Goal: Transaction & Acquisition: Purchase product/service

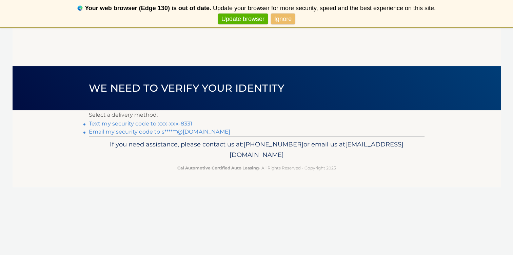
scroll to position [27, 0]
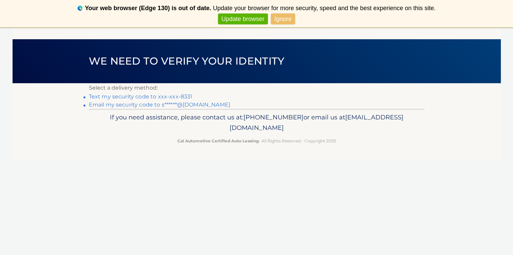
click at [177, 98] on link "Text my security code to xxx-xxx-8331" at bounding box center [141, 96] width 104 height 6
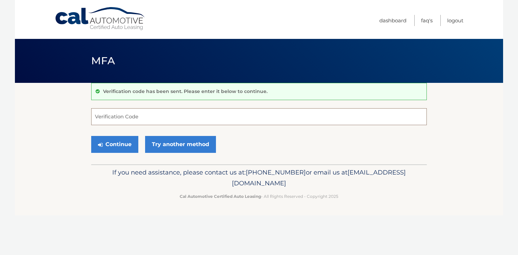
click at [163, 121] on input "Verification Code" at bounding box center [258, 116] width 335 height 17
click at [154, 117] on input "Verification Code" at bounding box center [258, 116] width 335 height 17
type input "056932"
click at [91, 136] on button "Continue" at bounding box center [114, 144] width 47 height 17
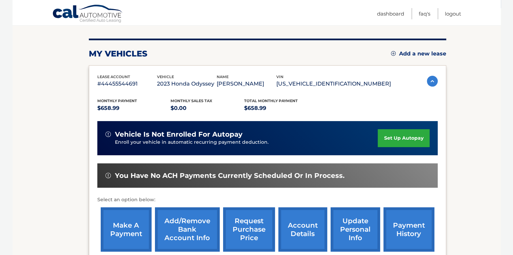
scroll to position [95, 0]
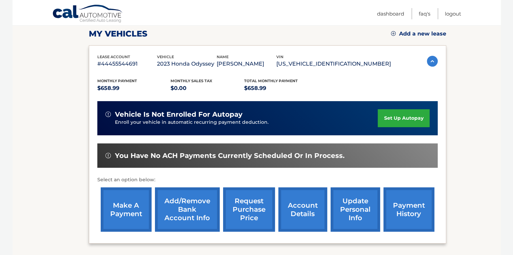
click at [118, 210] on link "make a payment" at bounding box center [126, 210] width 51 height 44
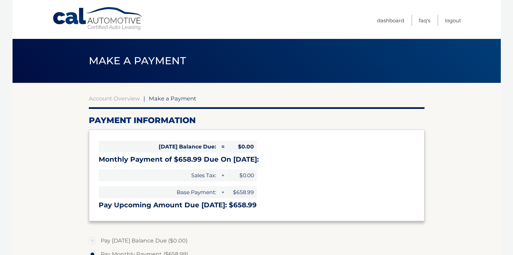
select select "NjI1NzU0N2EtNmM3NS00NDdlLThjZjYtNDZjYjFiNmEwMGZk"
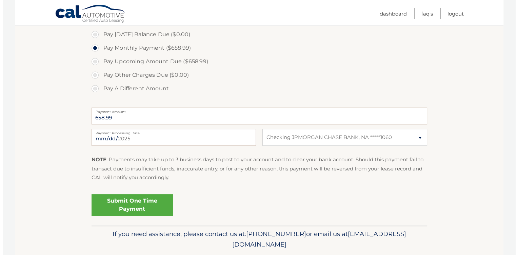
scroll to position [213, 0]
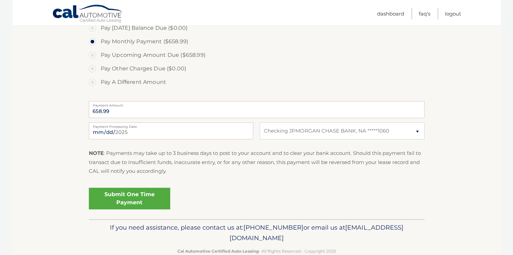
click at [126, 196] on link "Submit One Time Payment" at bounding box center [129, 199] width 81 height 22
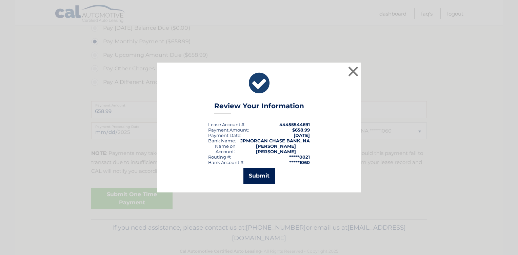
click at [259, 174] on button "Submit" at bounding box center [259, 176] width 32 height 16
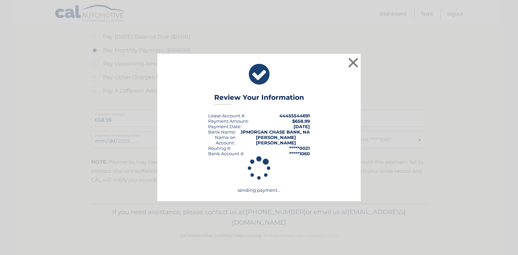
scroll to position [204, 0]
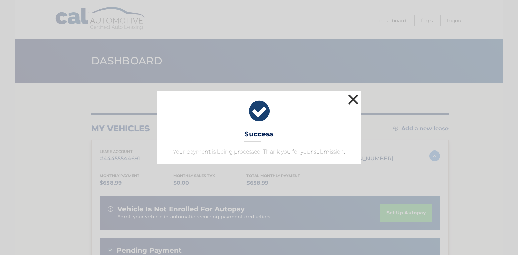
click at [354, 102] on button "×" at bounding box center [353, 100] width 14 height 14
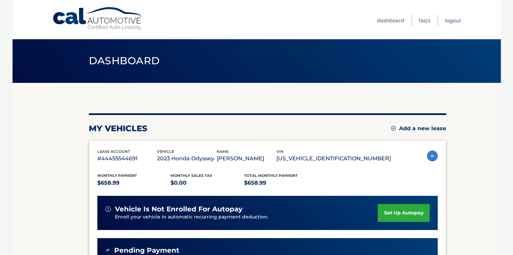
click at [454, 20] on link "Logout" at bounding box center [452, 20] width 16 height 11
